Goal: Task Accomplishment & Management: Manage account settings

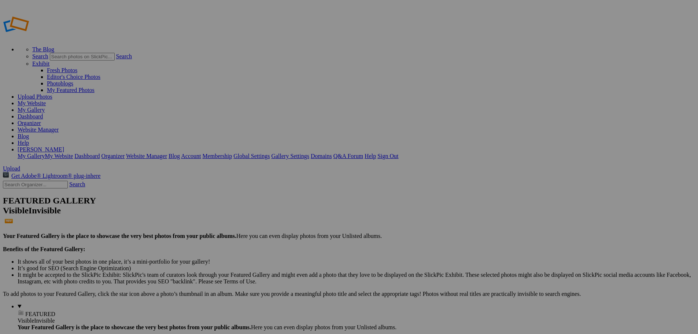
type input "New Bremen vs Delphos St. [PERSON_NAME]"
click at [284, 204] on span "Create" at bounding box center [275, 207] width 15 height 6
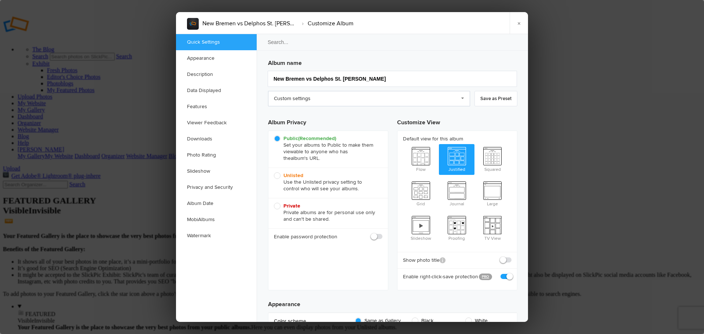
click at [317, 98] on link "Custom settings" at bounding box center [369, 98] width 202 height 15
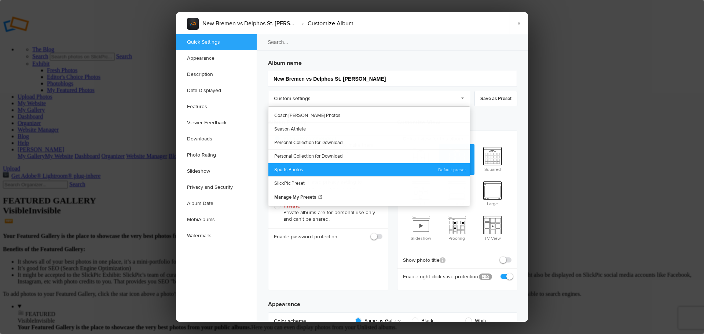
click at [301, 167] on link "Sports Photos" at bounding box center [368, 170] width 201 height 14
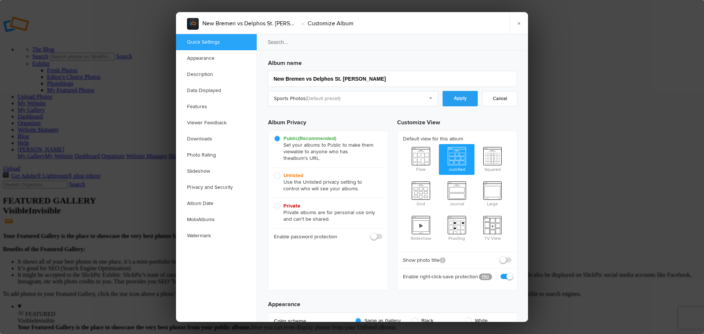
click at [458, 100] on link "Apply" at bounding box center [459, 98] width 35 height 15
click at [207, 139] on link "Downloads" at bounding box center [216, 139] width 81 height 16
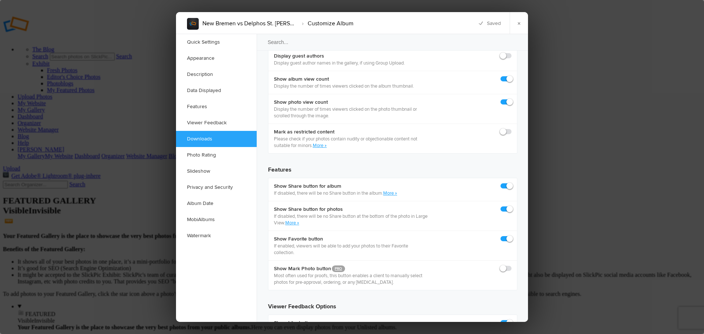
scroll to position [1136, 0]
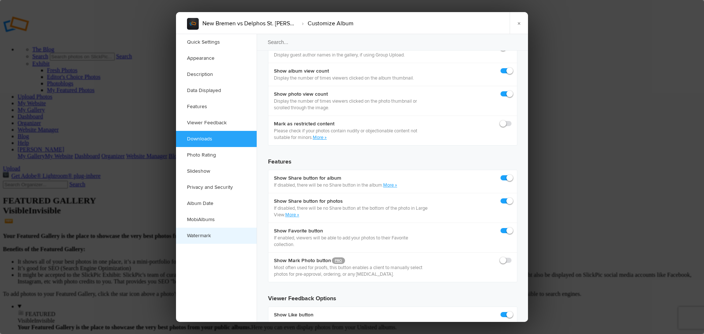
click at [206, 232] on link "Watermark" at bounding box center [216, 236] width 81 height 16
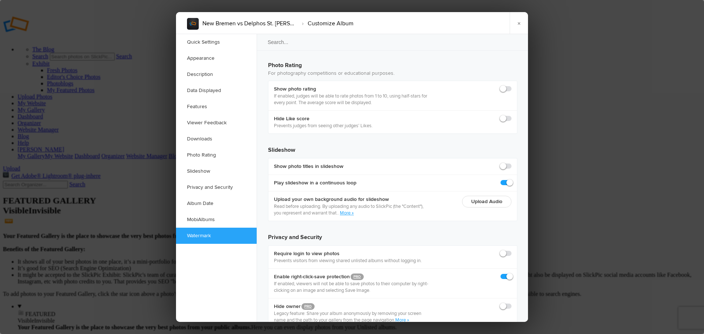
scroll to position [1591, 0]
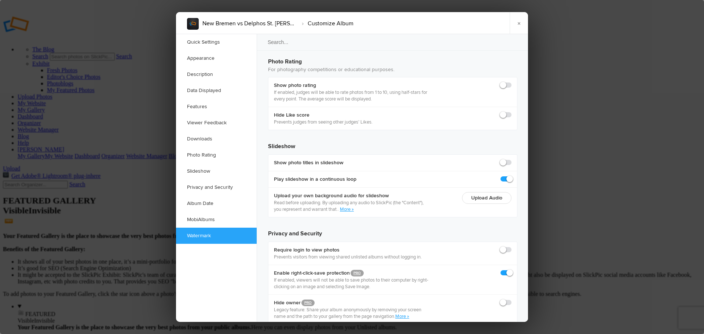
checkbox input "true"
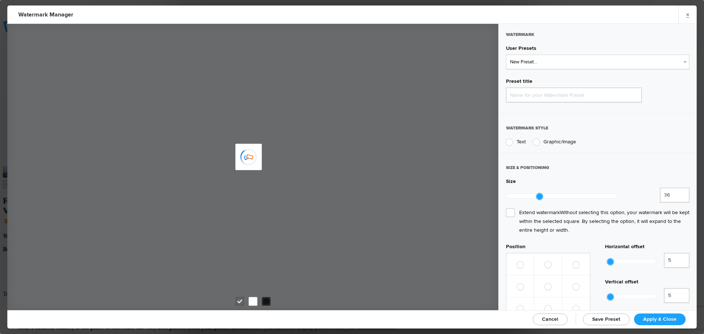
type input "Watermark-10/4/2025"
radio input "true"
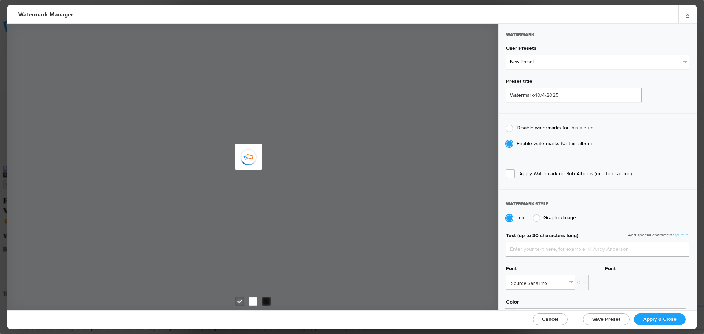
type input "jpphotography"
click at [559, 66] on select "New Preset... JP Photography - White JP Photography - Black" at bounding box center [597, 62] width 183 height 15
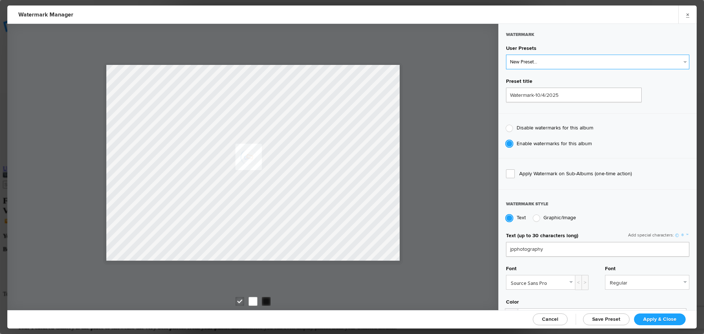
select select "1: Object"
click at [506, 55] on select "New Preset... JP Photography - White JP Photography - Black" at bounding box center [597, 62] width 183 height 15
type input "JP Photography - White"
radio input "false"
radio input "true"
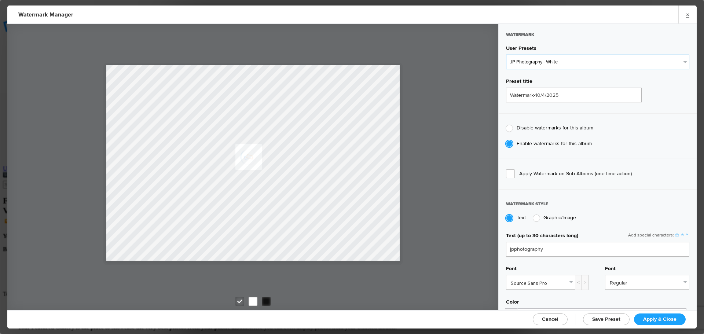
type input "128"
radio input "true"
radio input "false"
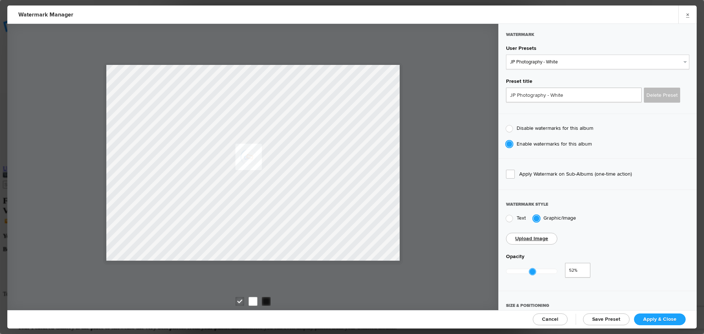
type input "0.5"
drag, startPoint x: 556, startPoint y: 269, endPoint x: 529, endPoint y: 268, distance: 27.1
click at [529, 268] on div at bounding box center [531, 271] width 7 height 7
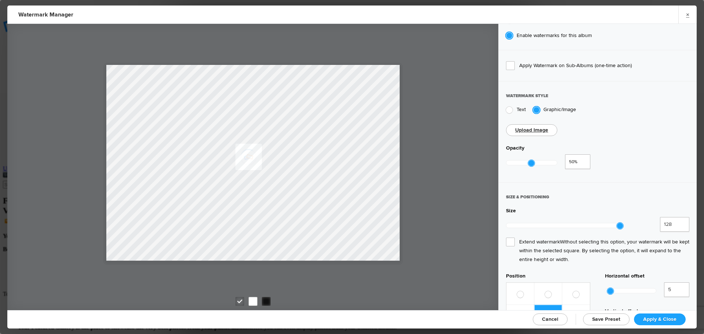
scroll to position [110, 0]
click at [510, 236] on span "Extend watermark Without selecting this option, your watermark will be kept wit…" at bounding box center [597, 249] width 183 height 26
click at [0, 0] on input "Extend watermark Without selecting this option, your watermark will be kept wit…" at bounding box center [0, 0] width 0 height 0
click at [659, 317] on span "Apply & Close" at bounding box center [659, 319] width 33 height 6
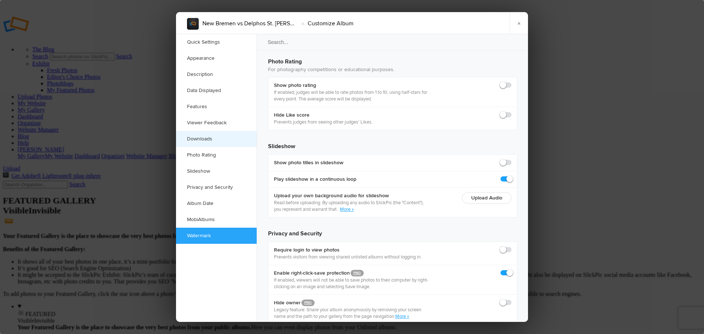
click at [216, 141] on link "Downloads" at bounding box center [216, 139] width 81 height 16
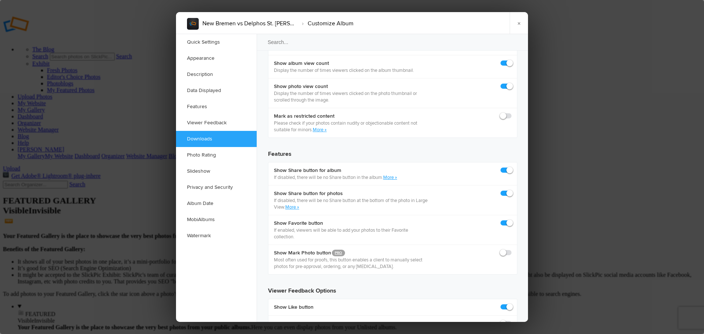
scroll to position [1136, 0]
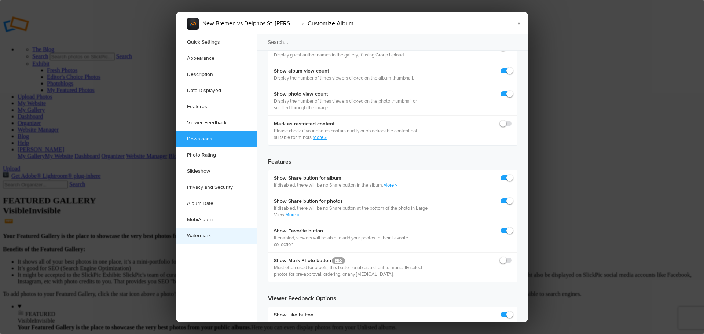
click at [208, 233] on link "Watermark" at bounding box center [216, 236] width 81 height 16
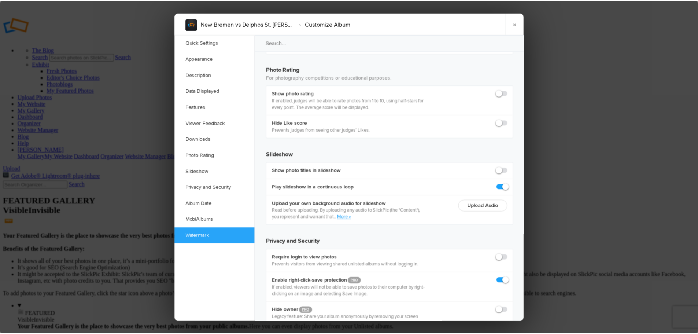
scroll to position [1591, 0]
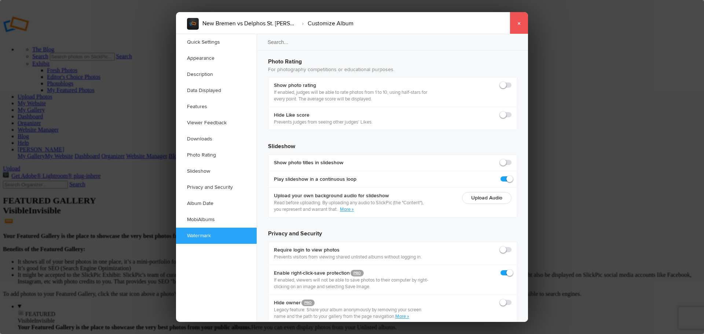
click at [518, 26] on link "×" at bounding box center [519, 23] width 18 height 22
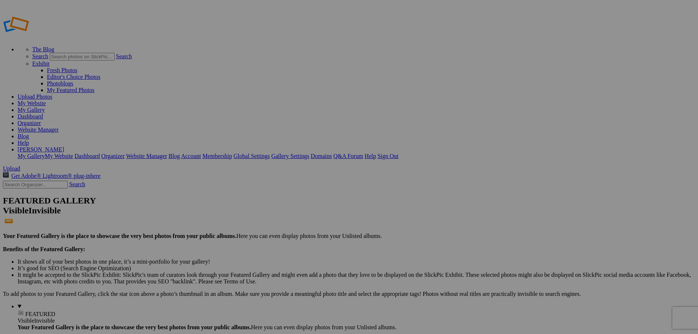
type input "New Bremen vs Delphos St. [PERSON_NAME]"
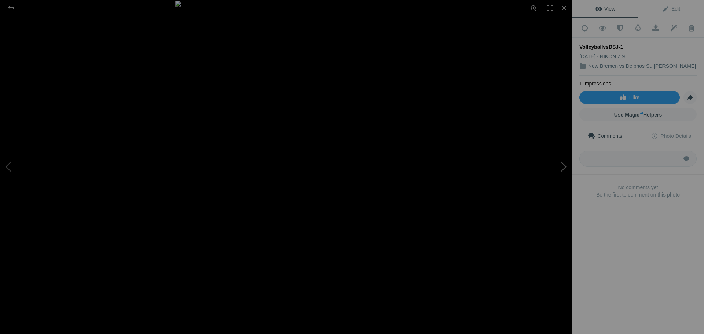
click at [563, 167] on button at bounding box center [544, 167] width 55 height 120
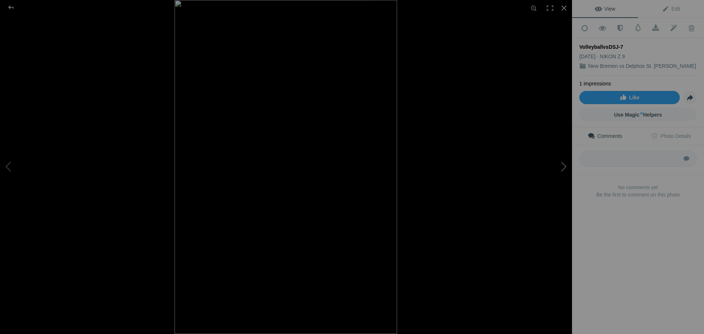
click at [563, 167] on button at bounding box center [544, 167] width 55 height 120
click at [562, 167] on button at bounding box center [544, 167] width 55 height 120
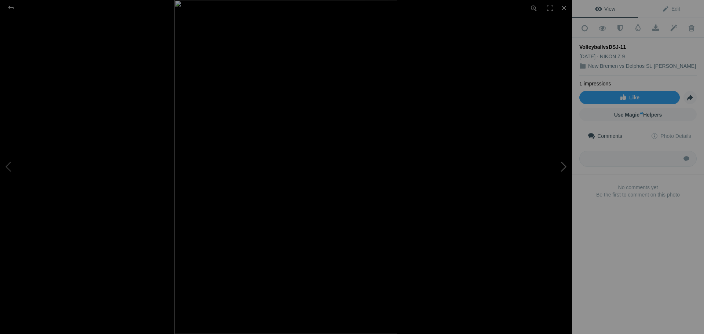
click at [562, 167] on button at bounding box center [544, 167] width 55 height 120
click at [562, 166] on button at bounding box center [544, 167] width 55 height 120
click at [564, 168] on button at bounding box center [544, 167] width 55 height 120
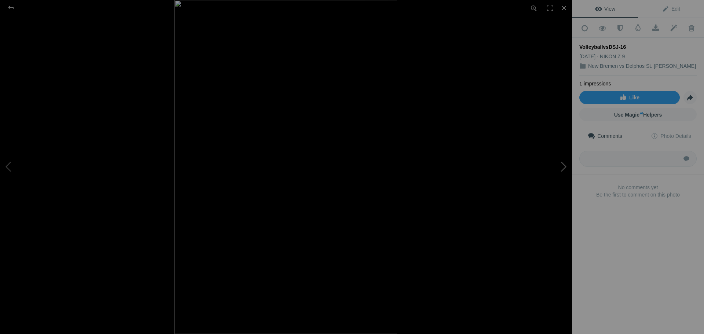
click at [564, 168] on button at bounding box center [544, 167] width 55 height 120
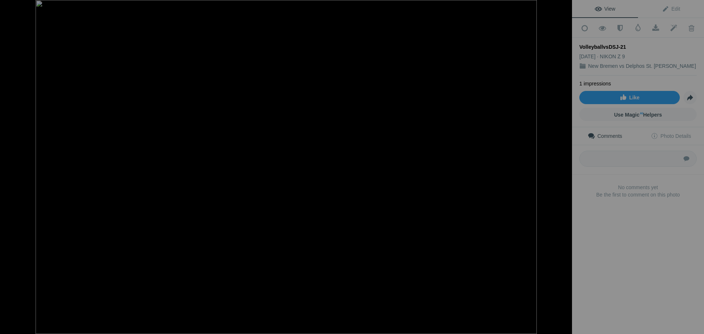
click at [564, 168] on button at bounding box center [544, 167] width 55 height 120
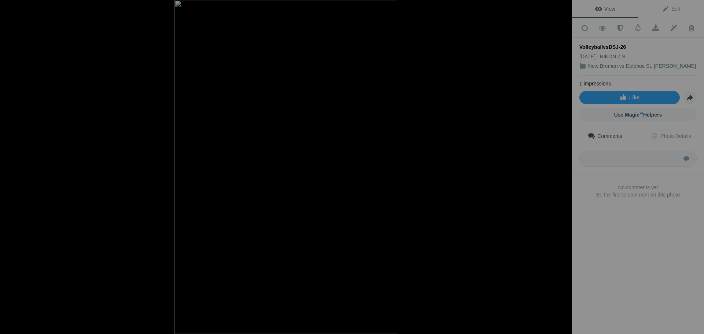
click at [564, 168] on button at bounding box center [544, 167] width 55 height 120
click at [15, 9] on div at bounding box center [11, 7] width 26 height 15
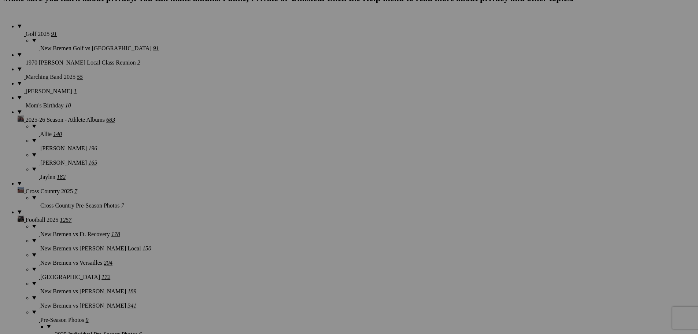
scroll to position [550, 0]
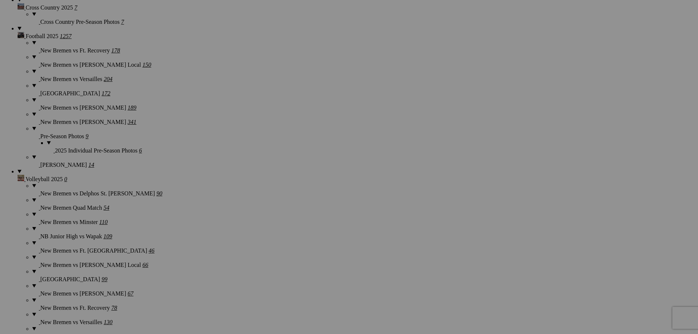
scroll to position [733, 0]
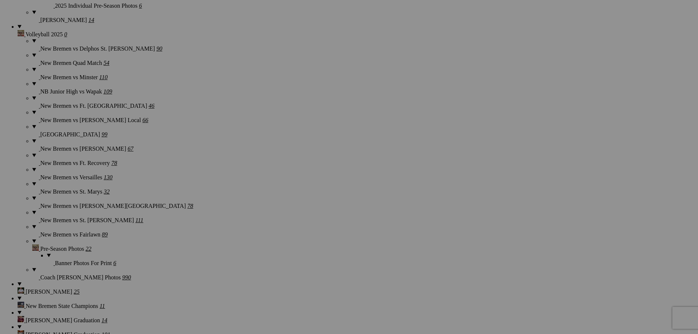
scroll to position [880, 0]
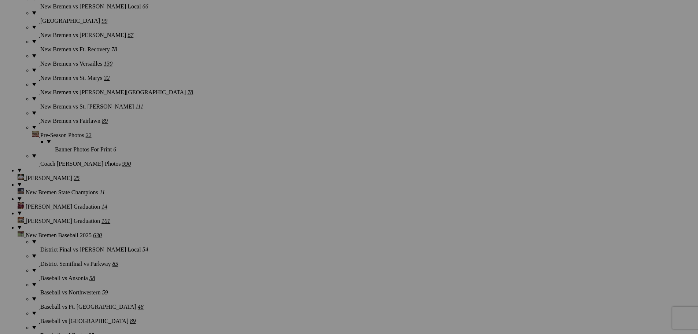
scroll to position [990, 0]
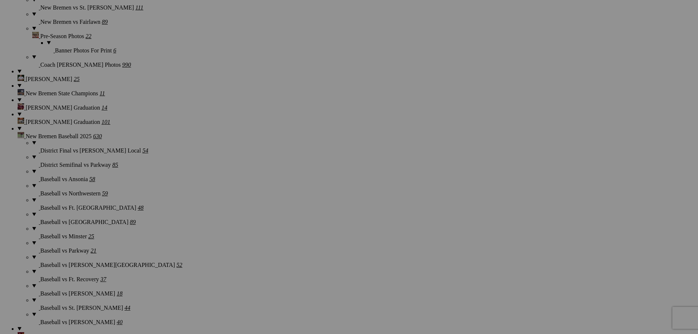
scroll to position [1100, 0]
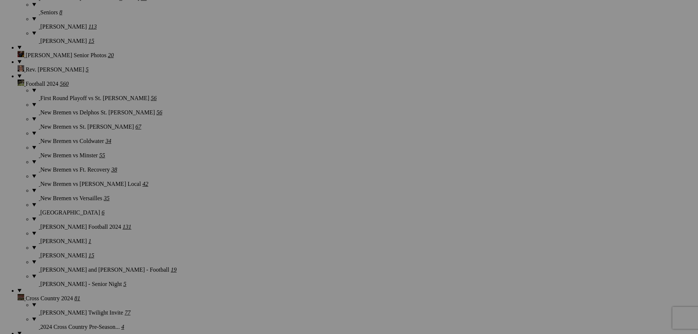
scroll to position [2215, 0]
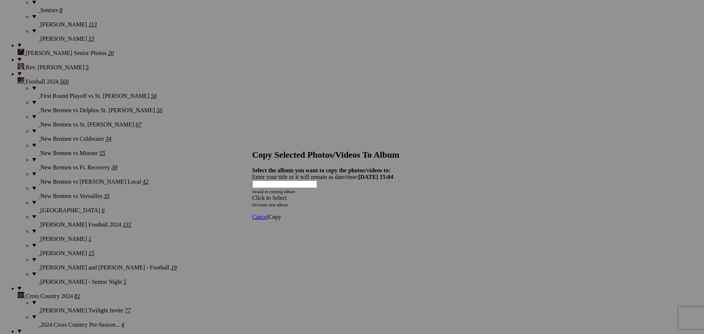
click at [252, 195] on span at bounding box center [252, 198] width 0 height 6
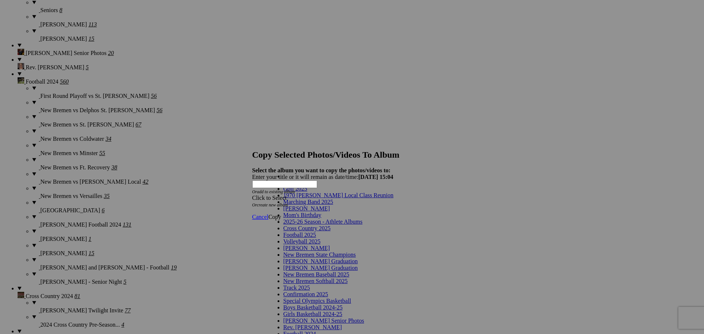
click at [335, 225] on span "2025-26 Season - Athlete Albums" at bounding box center [322, 221] width 79 height 6
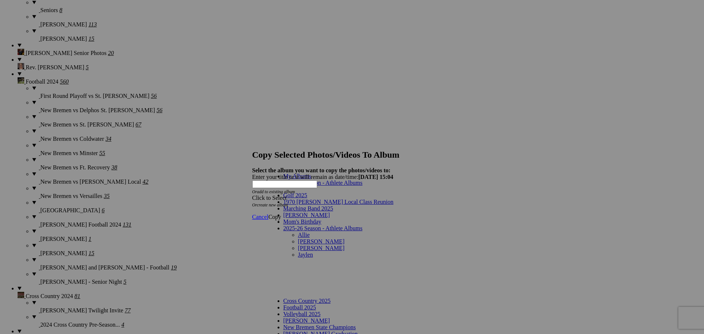
click at [298, 232] on link "Allie" at bounding box center [304, 235] width 12 height 6
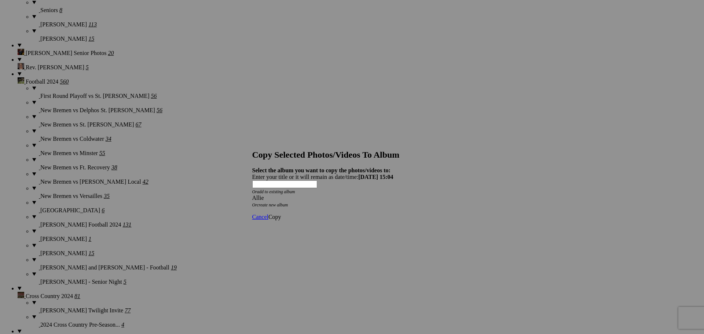
click at [281, 214] on span "Copy" at bounding box center [274, 217] width 13 height 6
click at [276, 194] on span "Ok" at bounding box center [271, 190] width 7 height 6
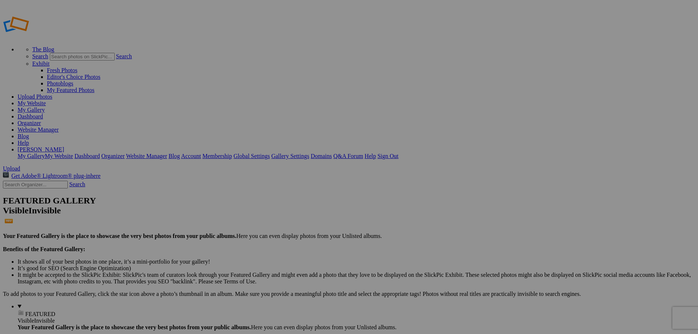
type input "Allie"
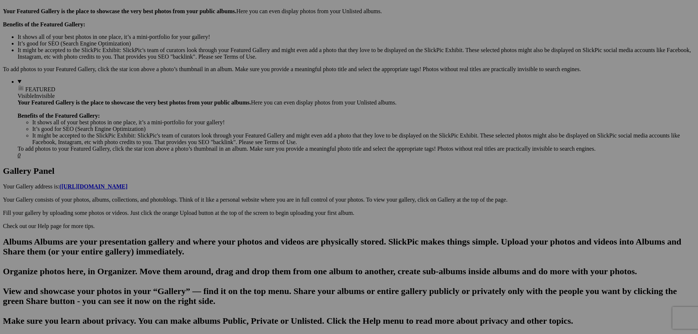
scroll to position [257, 0]
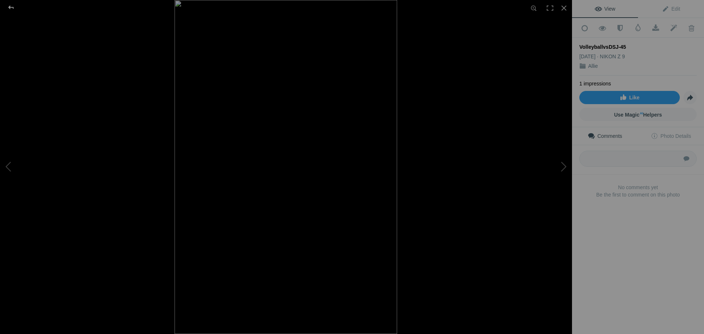
click at [11, 9] on div at bounding box center [11, 7] width 26 height 15
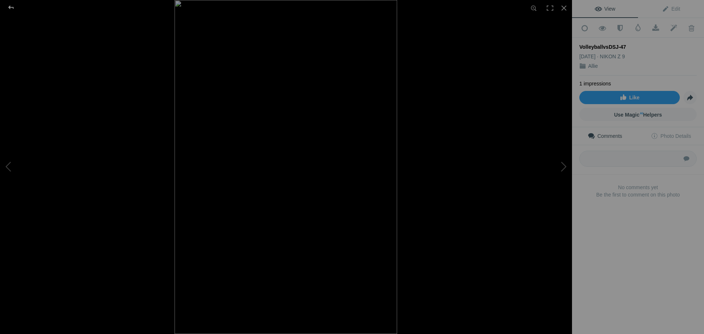
click at [12, 8] on div at bounding box center [11, 7] width 26 height 15
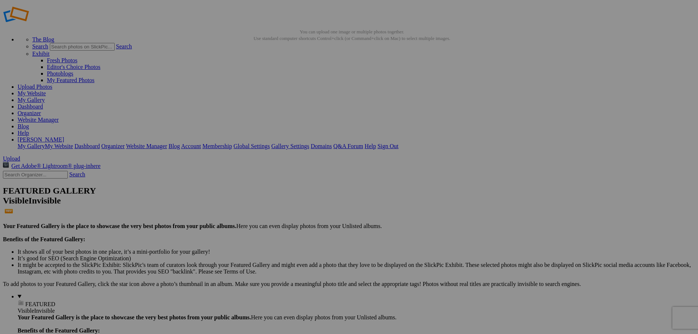
scroll to position [0, 0]
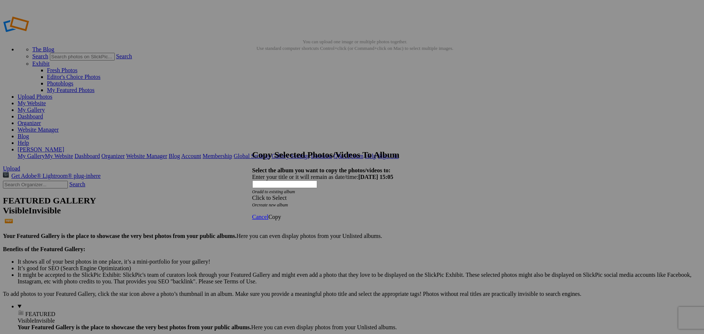
click at [400, 195] on div "Click to Select" at bounding box center [349, 198] width 194 height 7
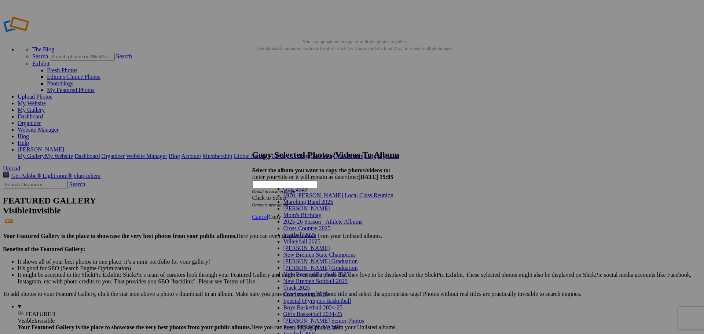
scroll to position [37, 0]
click at [320, 238] on link "Volleyball 2025" at bounding box center [301, 241] width 37 height 6
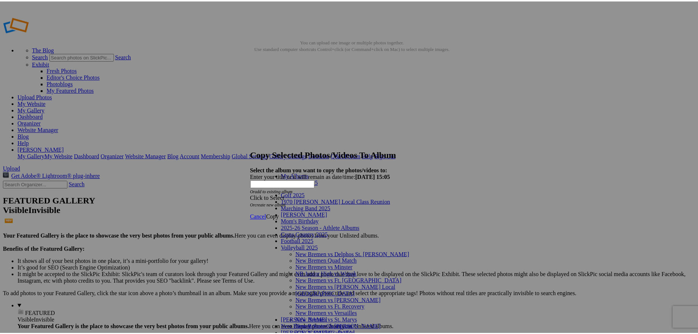
scroll to position [82, 0]
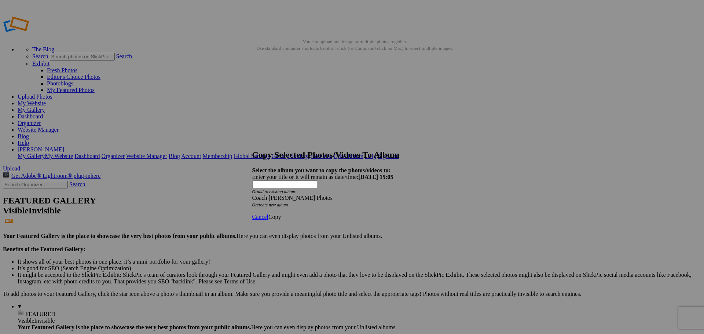
click at [281, 214] on span "Copy" at bounding box center [274, 217] width 13 height 6
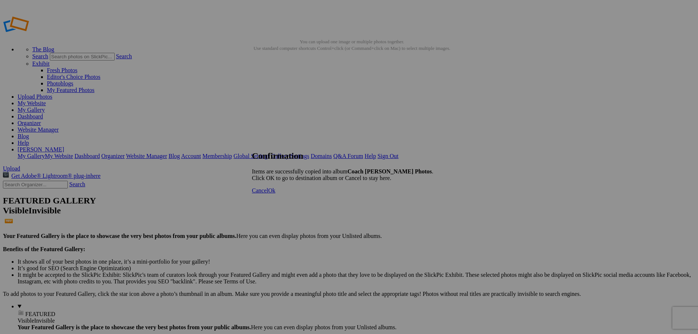
click at [276, 194] on span "Ok" at bounding box center [271, 190] width 7 height 6
type input "Coach [PERSON_NAME] Photos"
type input "Volleyball 2025"
click at [59, 126] on link "Website Manager" at bounding box center [38, 129] width 41 height 6
